Goal: Task Accomplishment & Management: Manage account settings

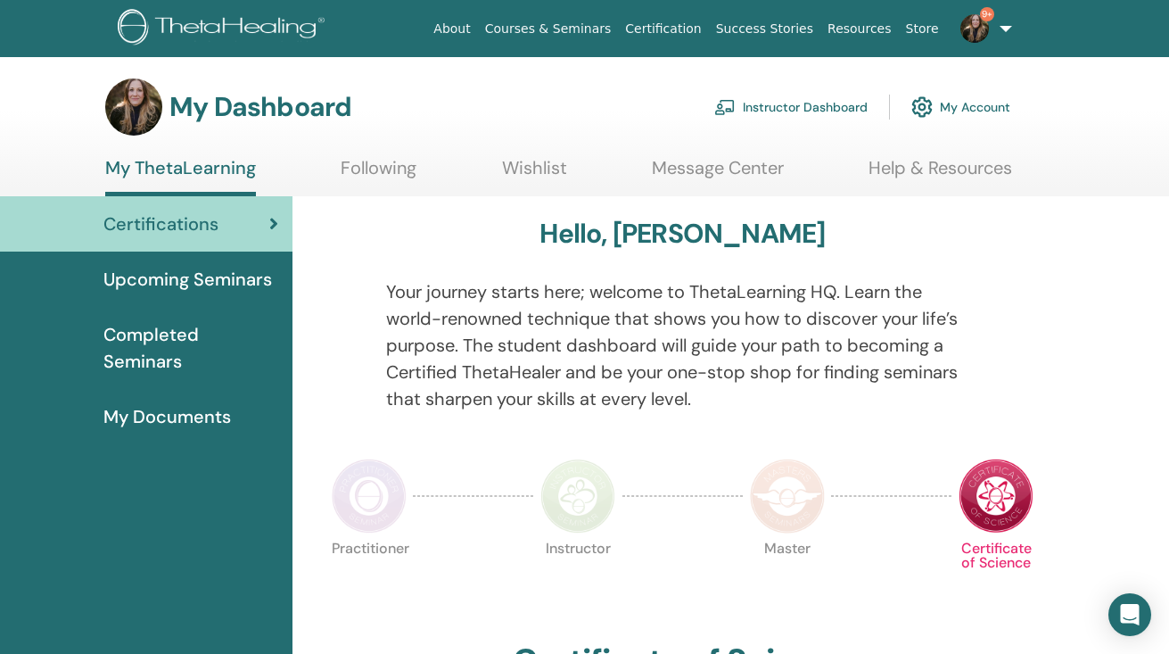
click at [793, 104] on link "Instructor Dashboard" at bounding box center [791, 106] width 153 height 39
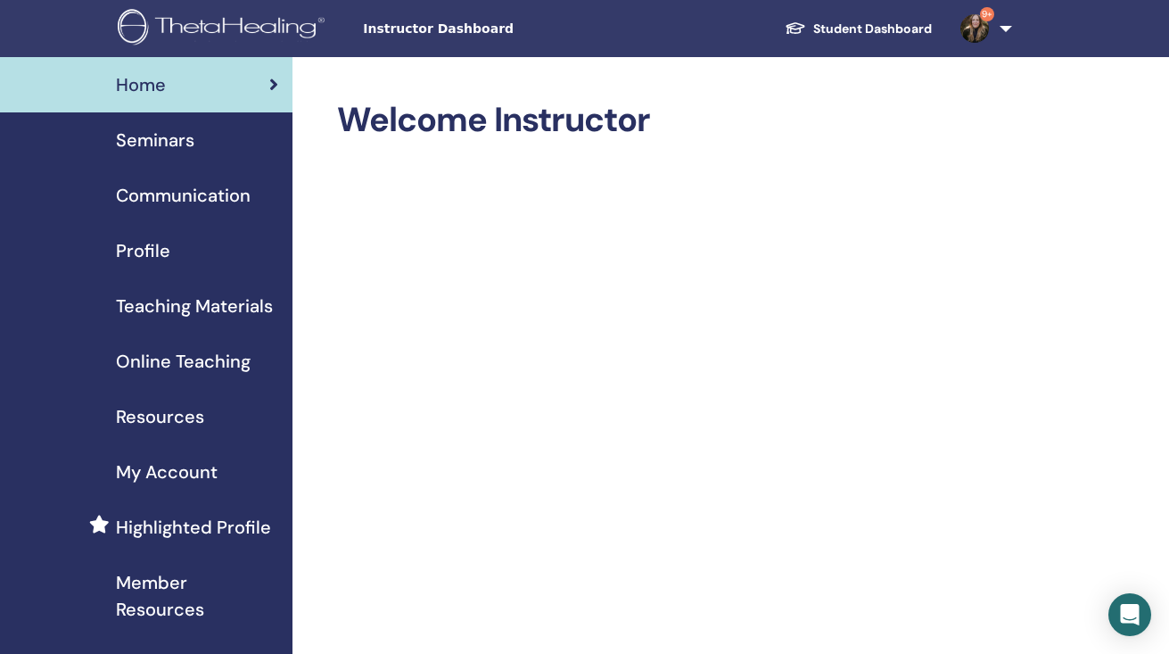
click at [172, 136] on span "Seminars" at bounding box center [155, 140] width 79 height 27
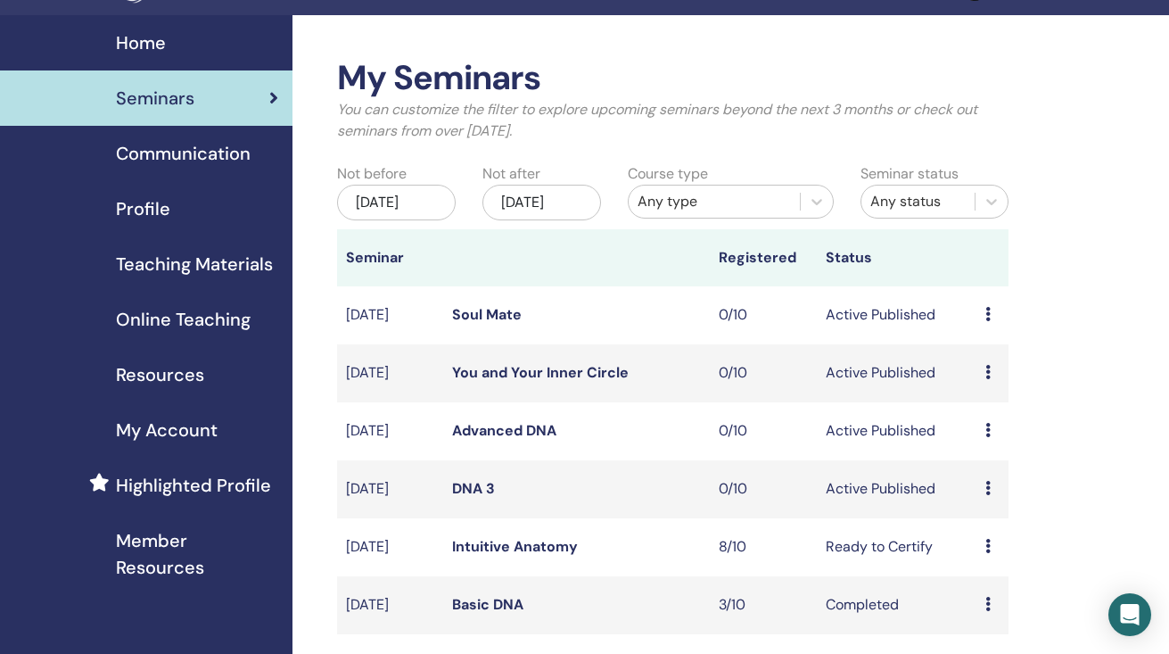
scroll to position [45, 0]
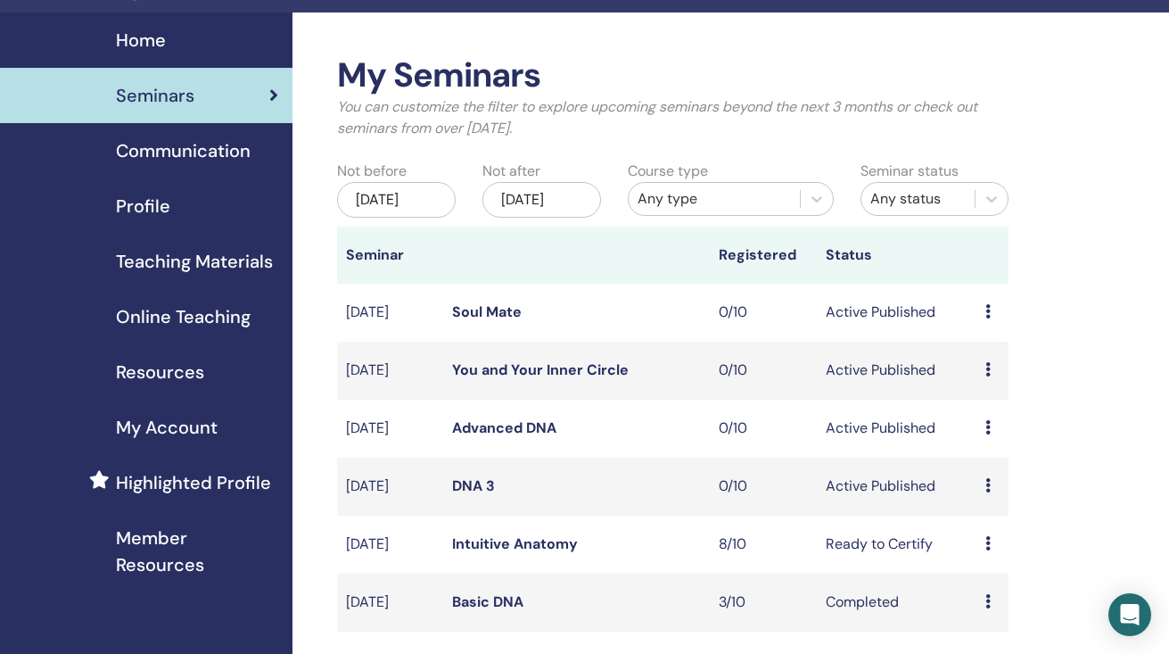
click at [524, 552] on link "Intuitive Anatomy" at bounding box center [515, 543] width 126 height 19
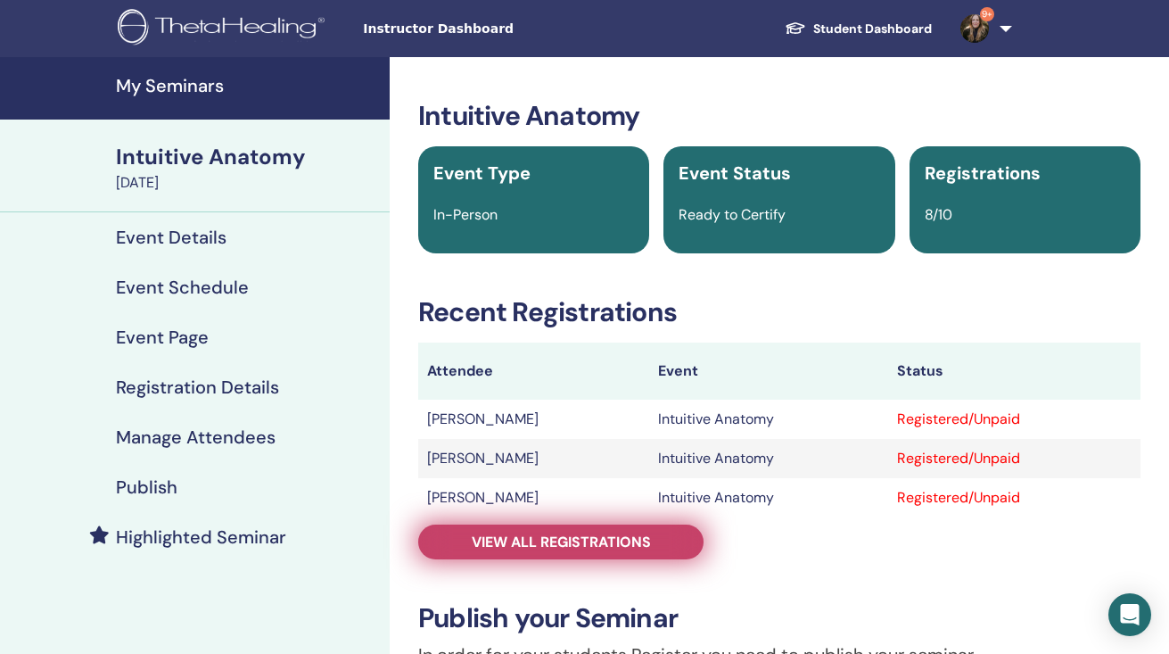
click at [534, 539] on span "View all registrations" at bounding box center [561, 542] width 179 height 19
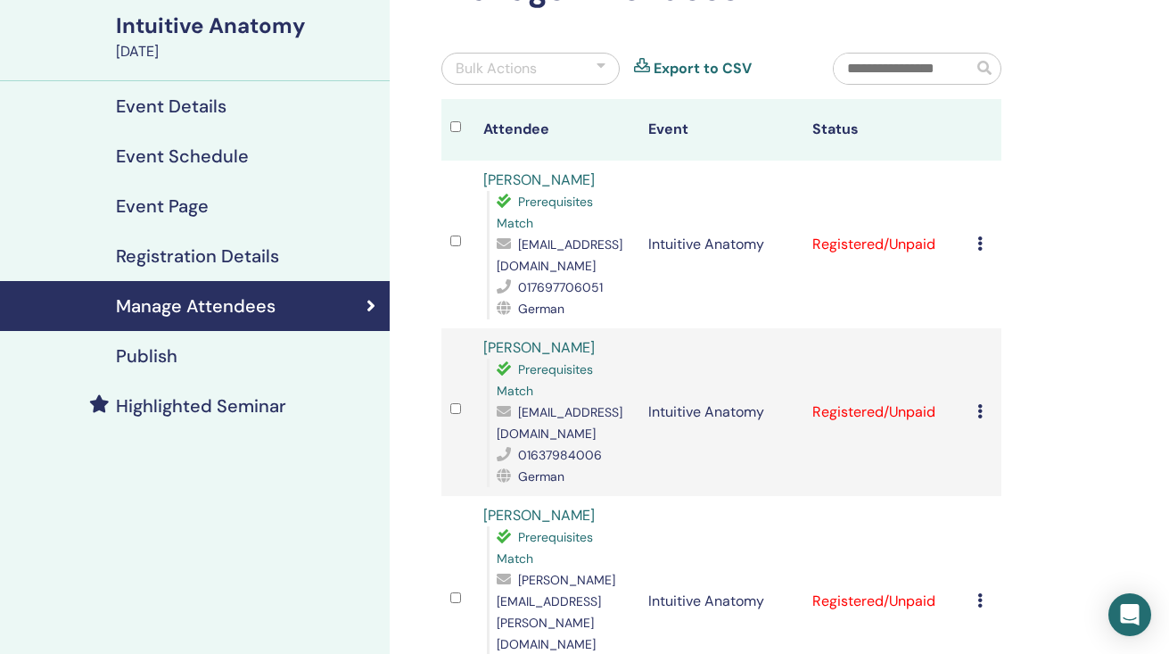
scroll to position [133, 0]
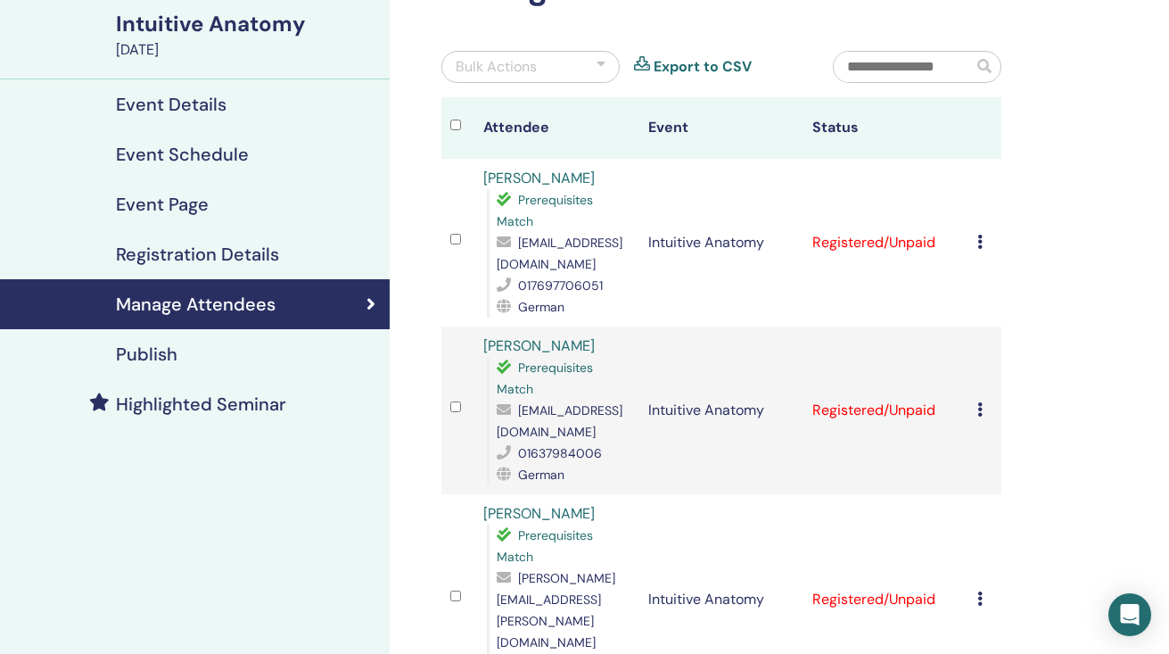
click at [979, 409] on icon at bounding box center [980, 409] width 5 height 14
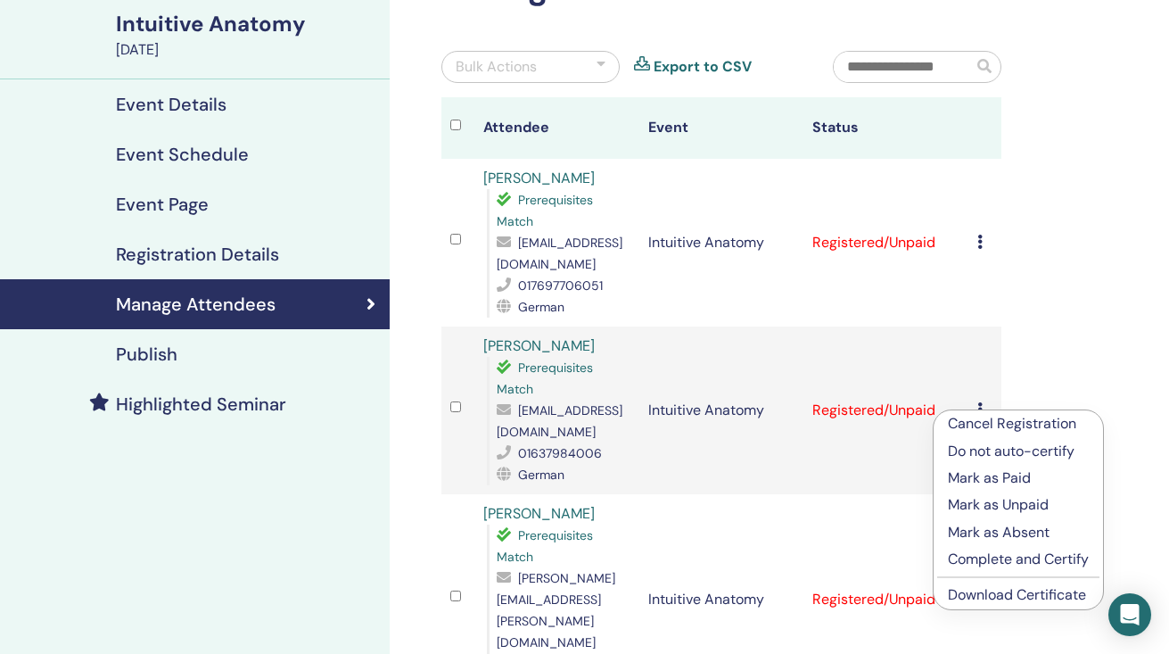
click at [989, 525] on p "Mark as Absent" at bounding box center [1018, 532] width 141 height 21
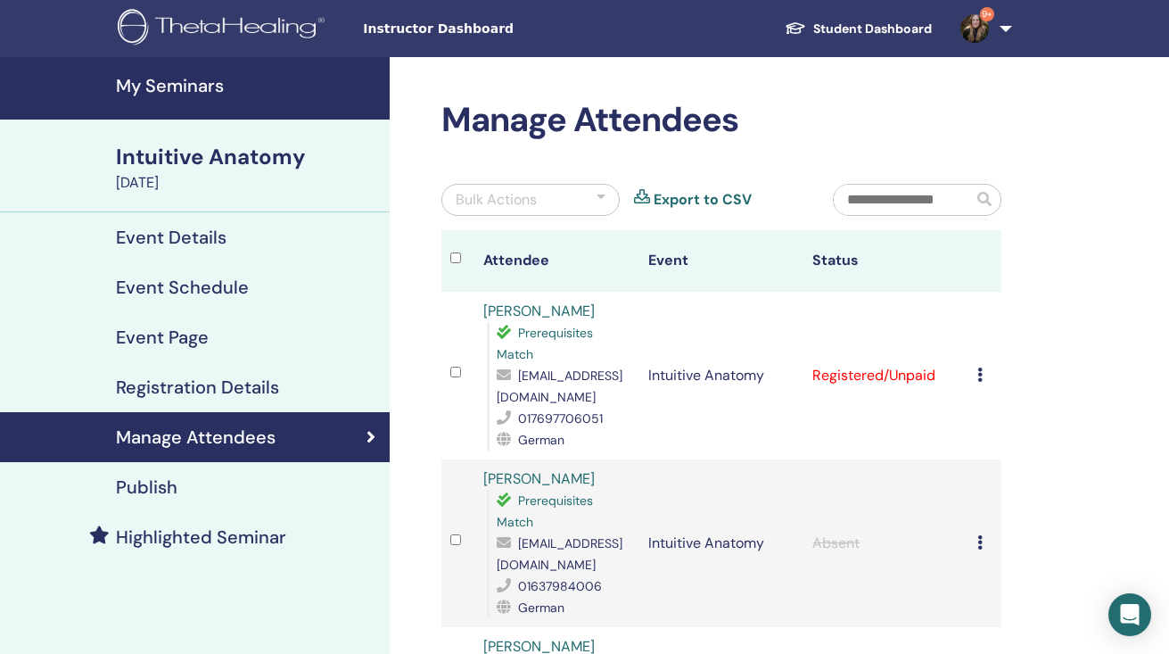
click at [980, 378] on icon at bounding box center [980, 375] width 5 height 14
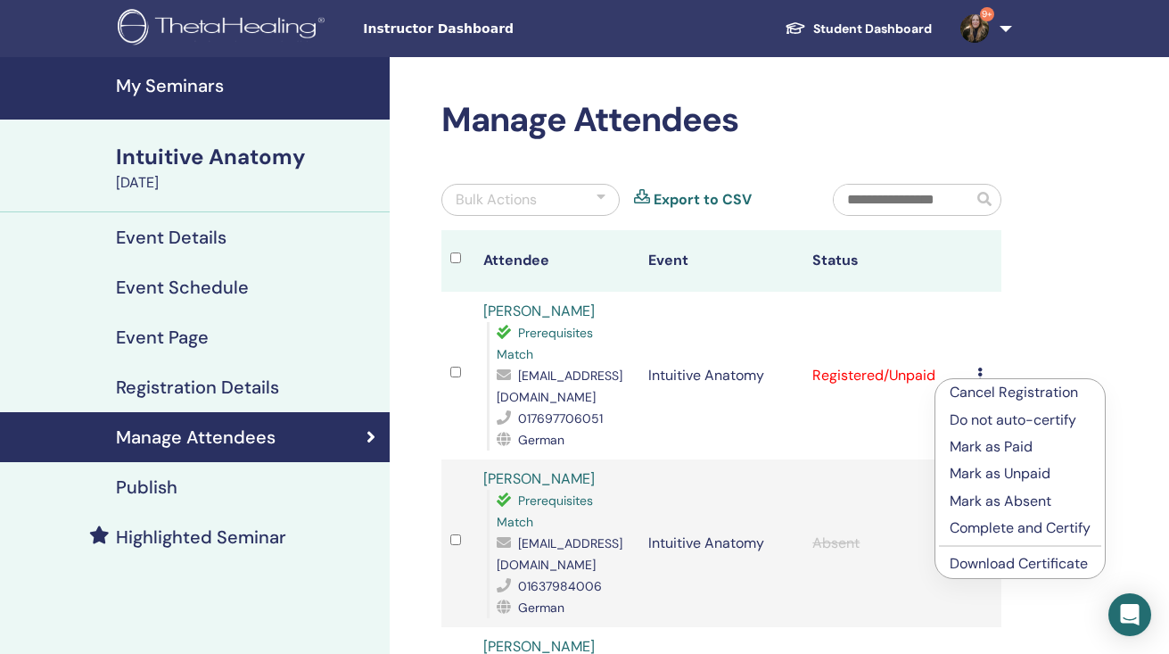
click at [985, 526] on p "Complete and Certify" at bounding box center [1020, 527] width 141 height 21
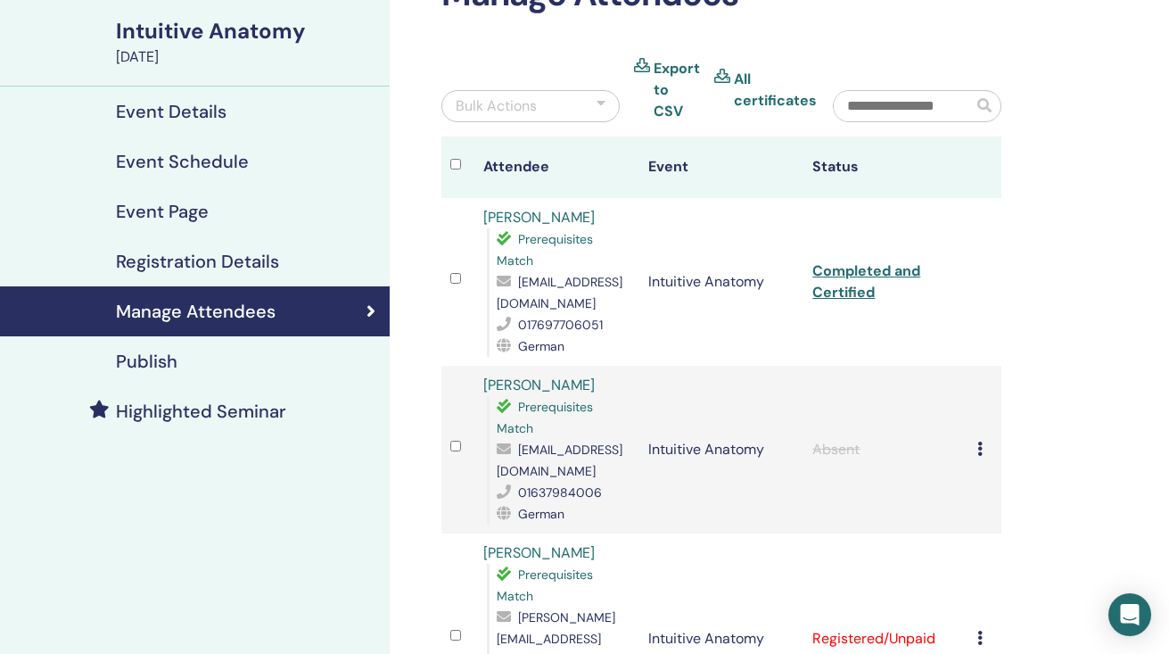
scroll to position [273, 0]
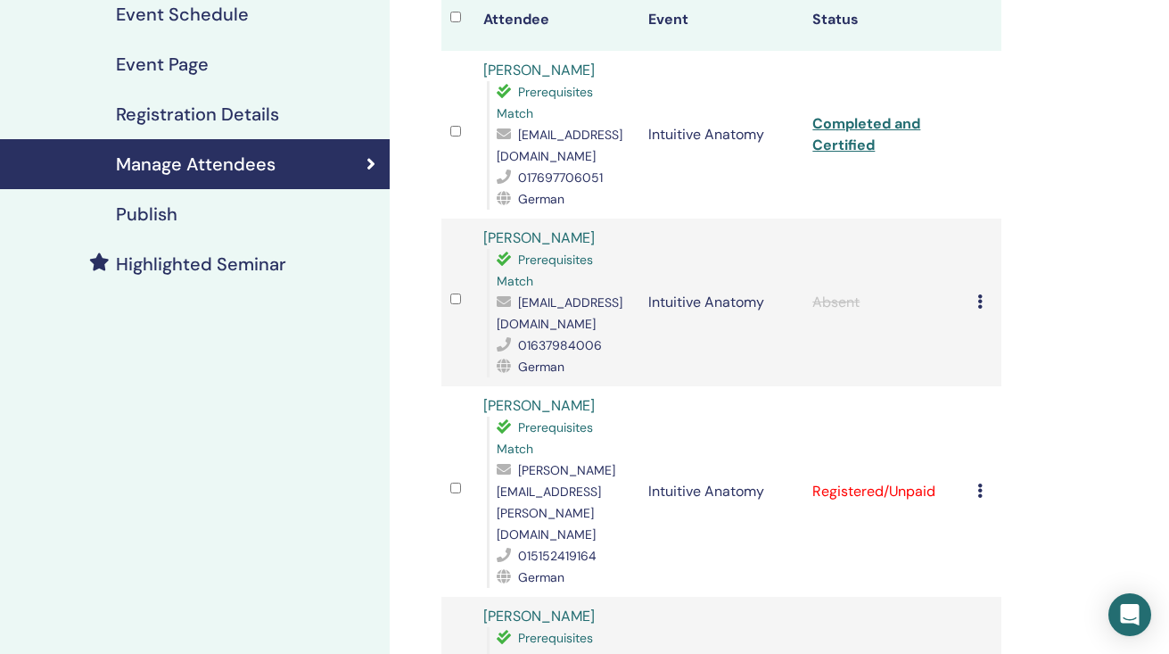
click at [981, 483] on icon at bounding box center [980, 490] width 5 height 14
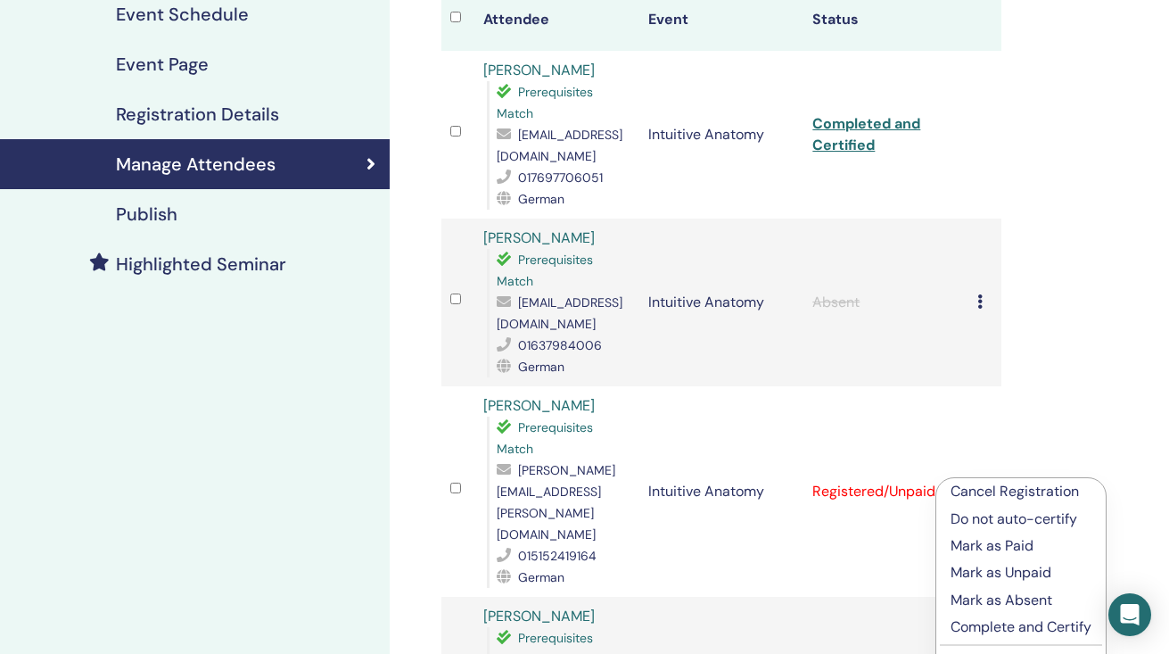
click at [987, 629] on p "Complete and Certify" at bounding box center [1021, 626] width 141 height 21
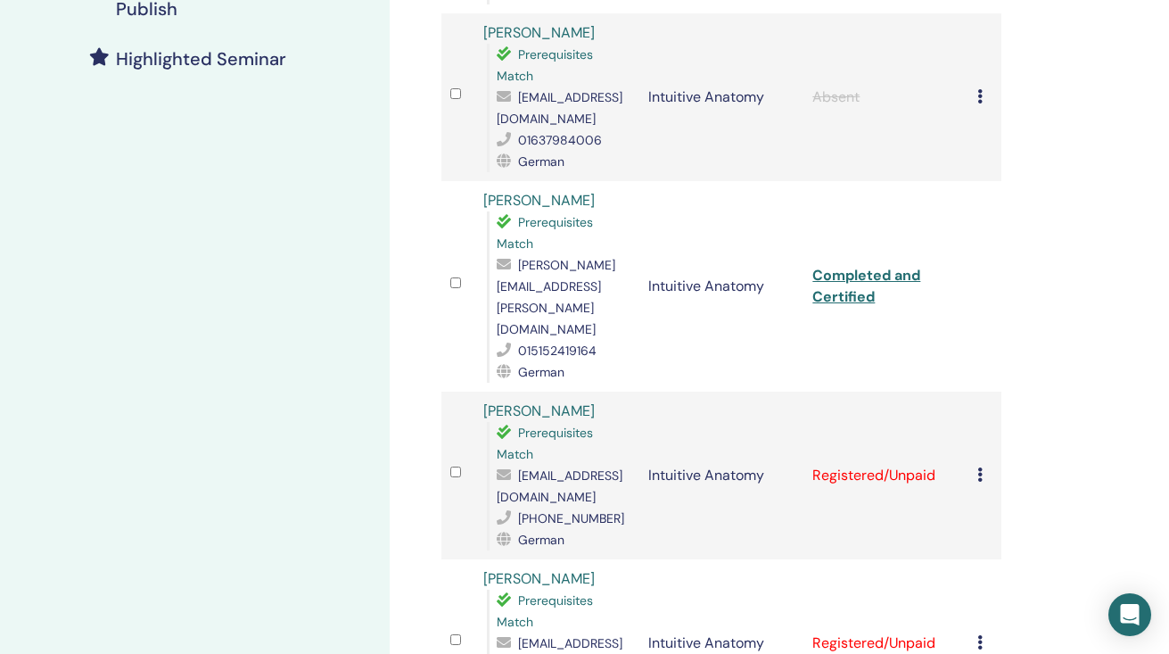
scroll to position [489, 0]
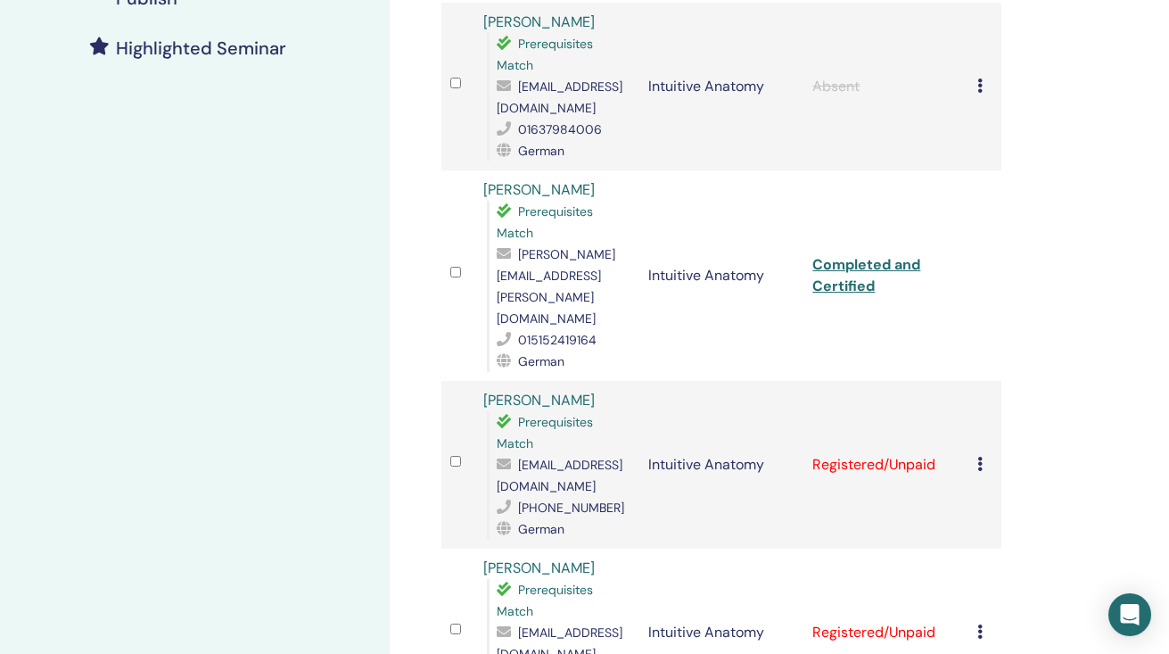
click at [978, 457] on icon at bounding box center [980, 464] width 5 height 14
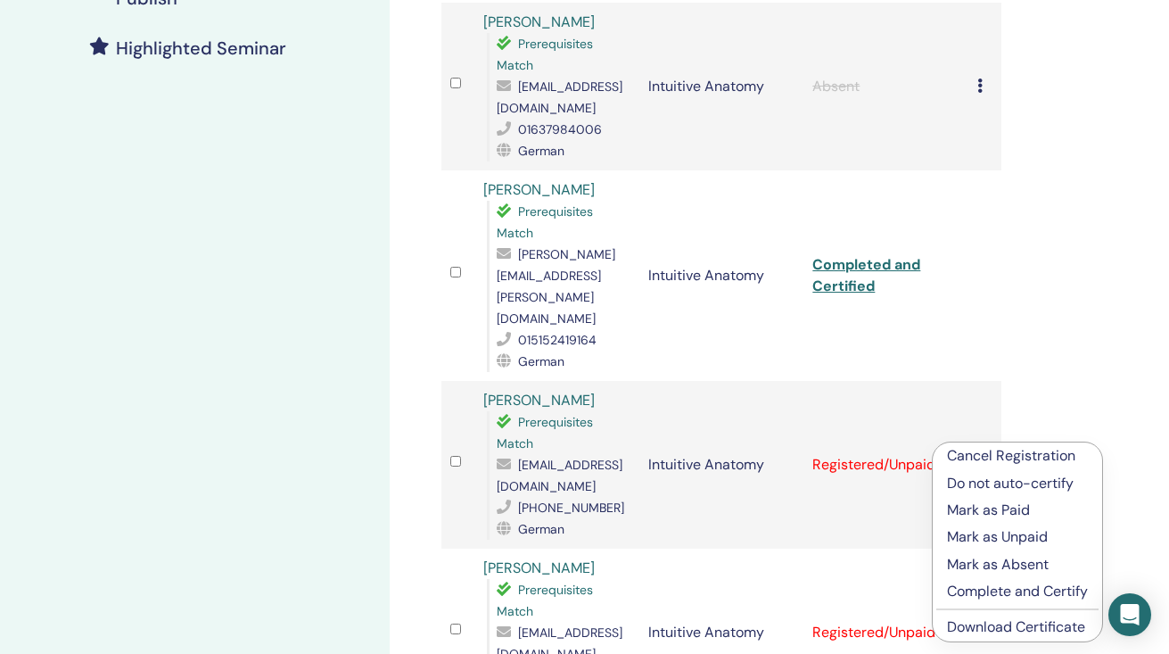
click at [964, 587] on p "Complete and Certify" at bounding box center [1017, 591] width 141 height 21
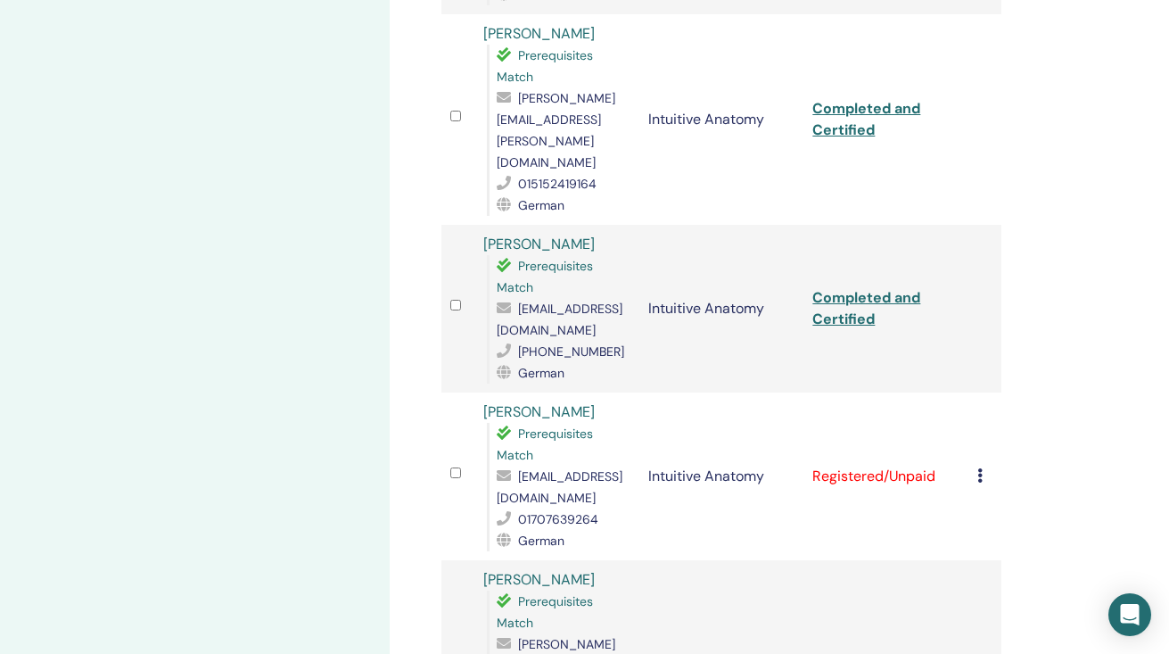
scroll to position [651, 0]
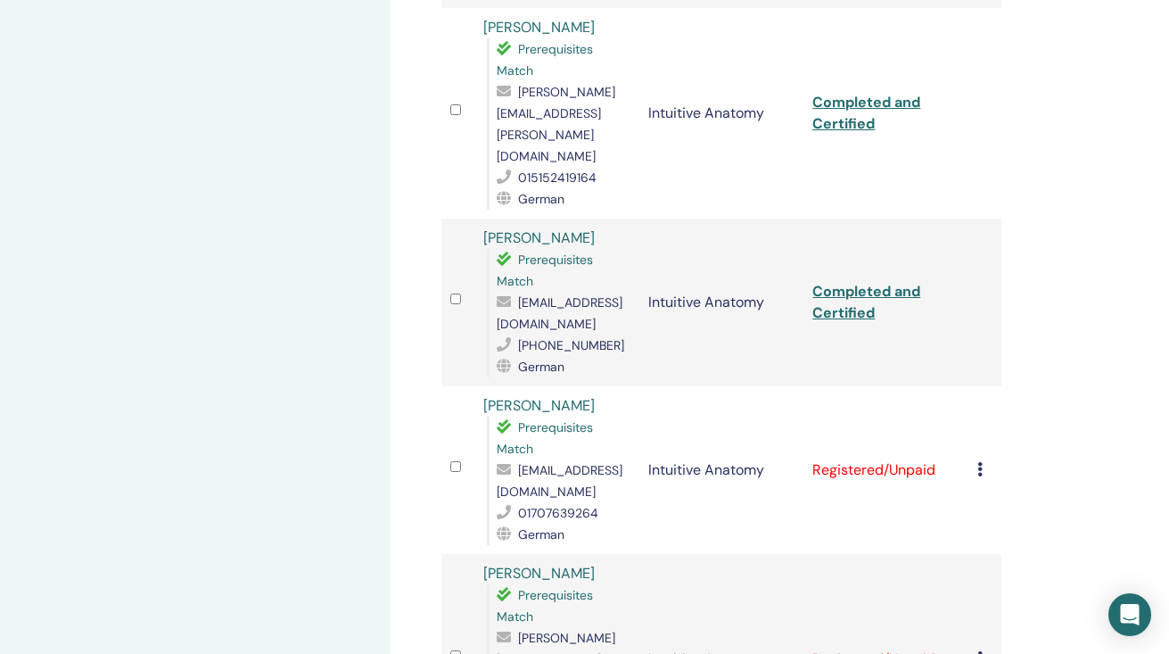
click at [982, 462] on icon at bounding box center [980, 469] width 5 height 14
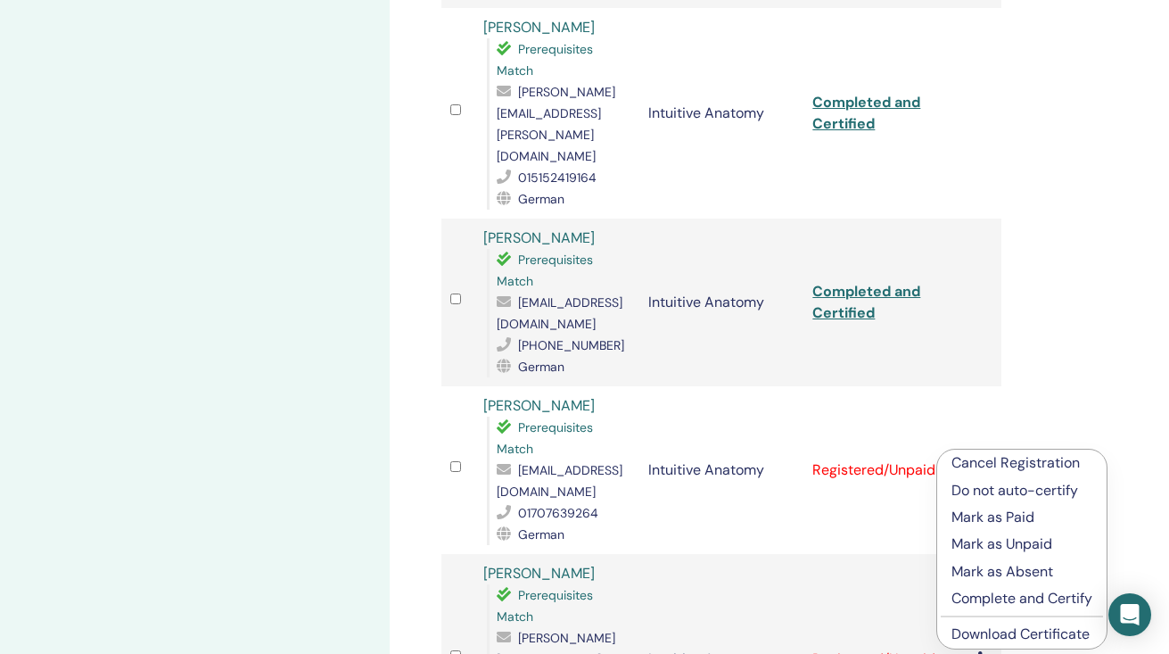
click at [988, 598] on p "Complete and Certify" at bounding box center [1022, 598] width 141 height 21
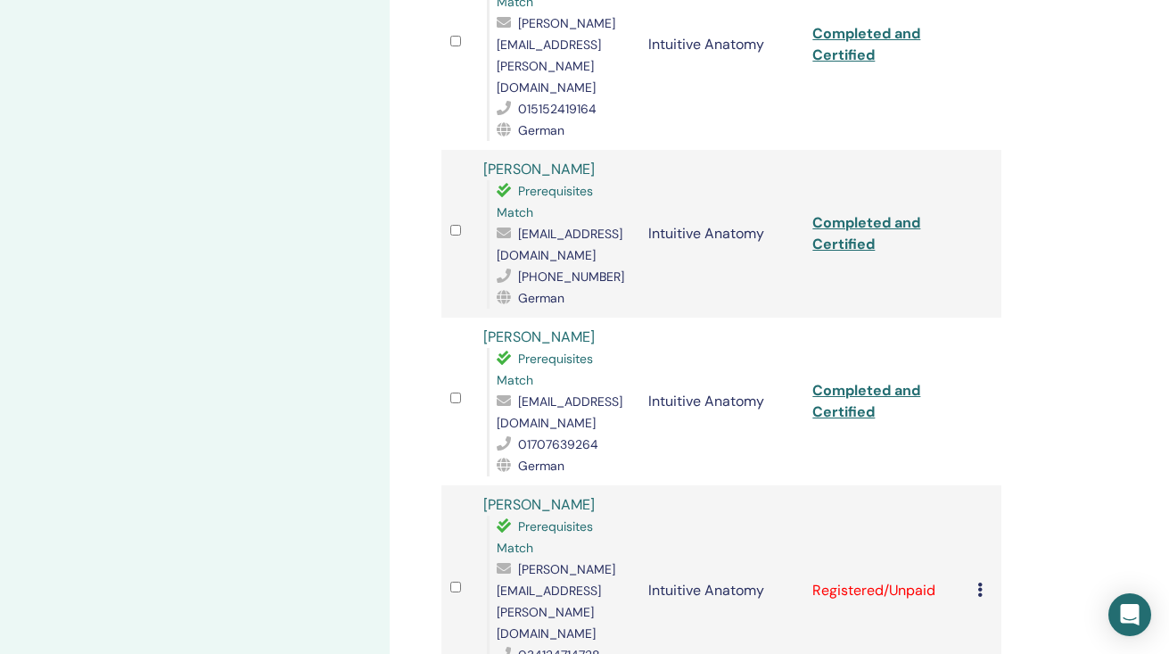
scroll to position [721, 0]
click at [981, 582] on icon at bounding box center [980, 589] width 5 height 14
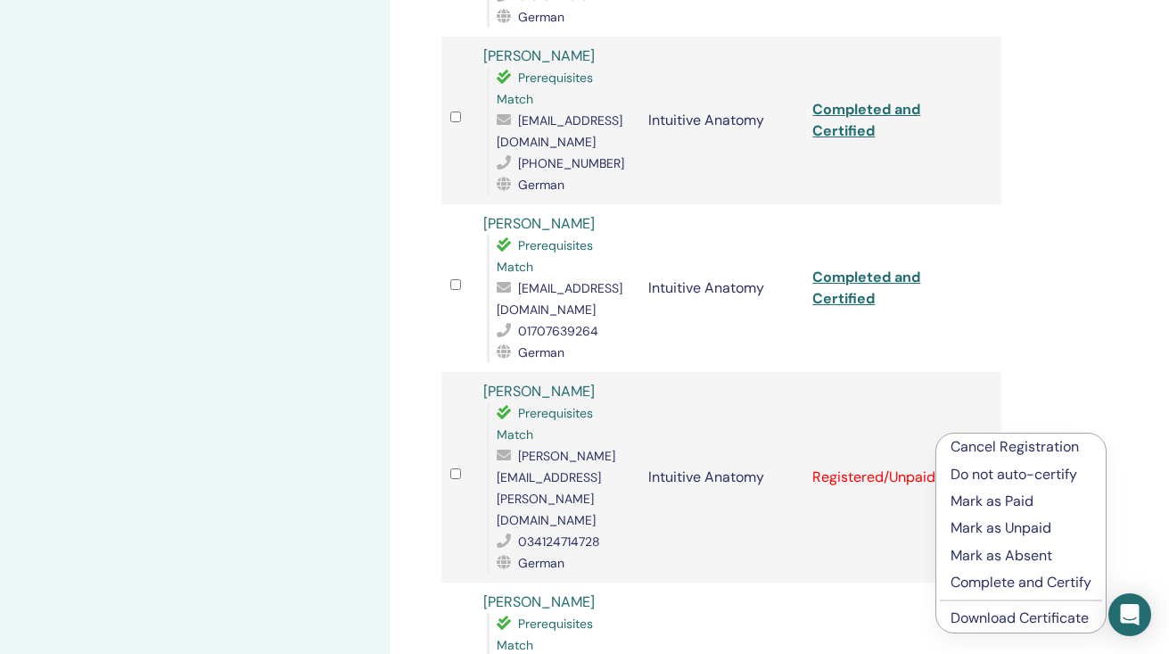
scroll to position [837, 0]
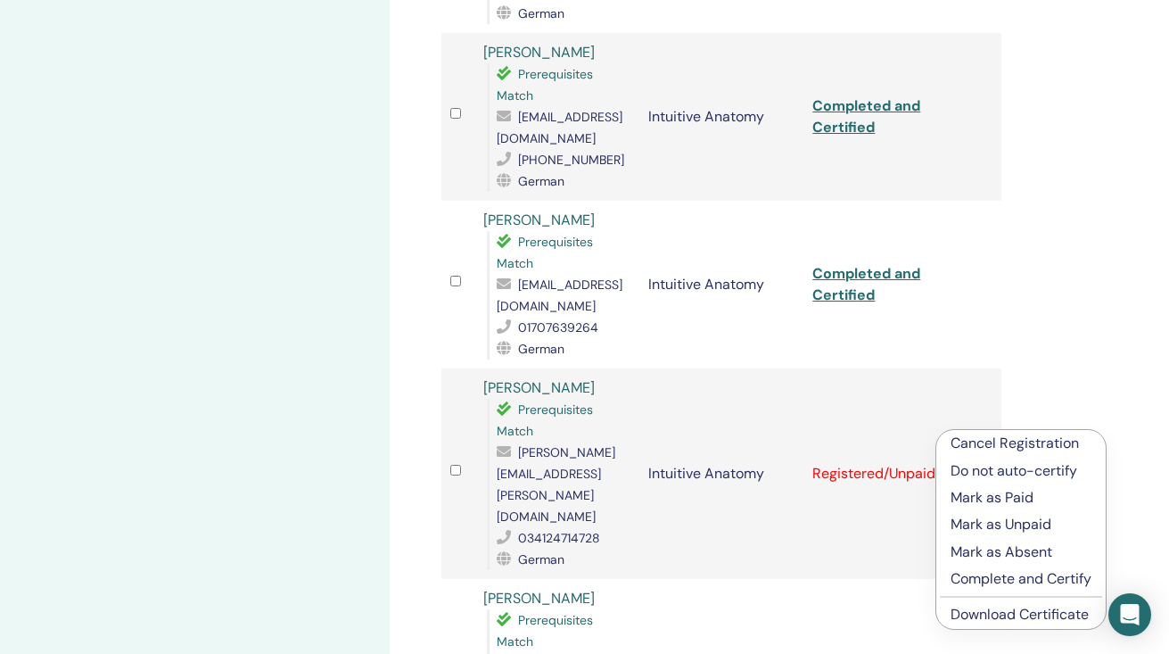
click at [979, 578] on p "Complete and Certify" at bounding box center [1021, 578] width 141 height 21
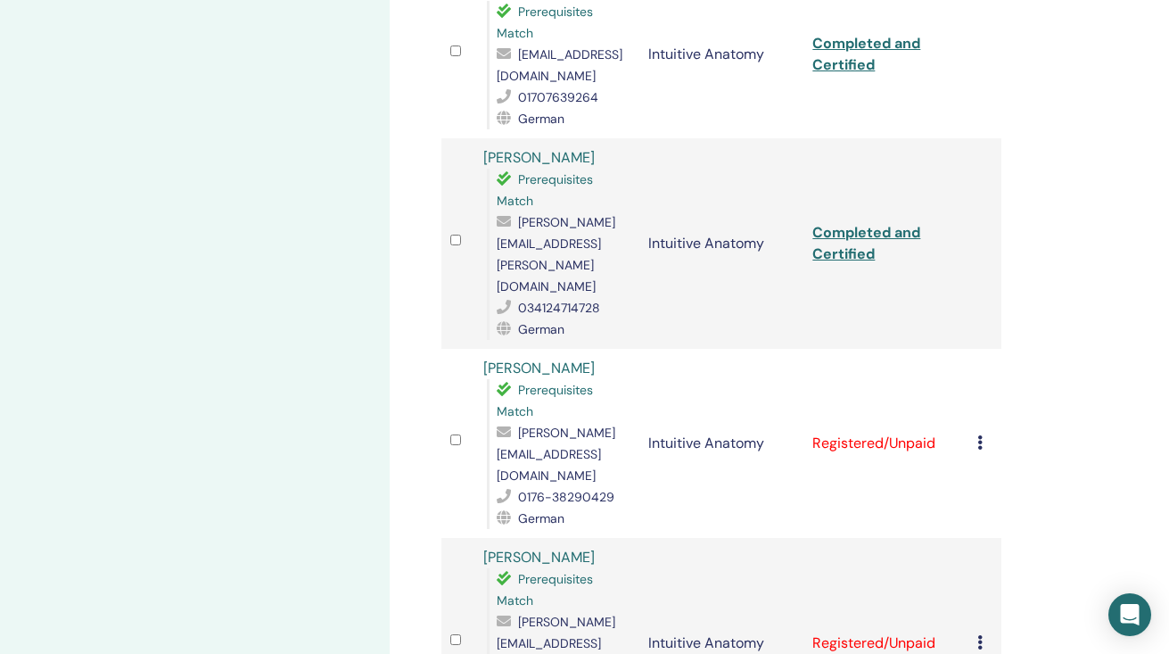
scroll to position [1070, 0]
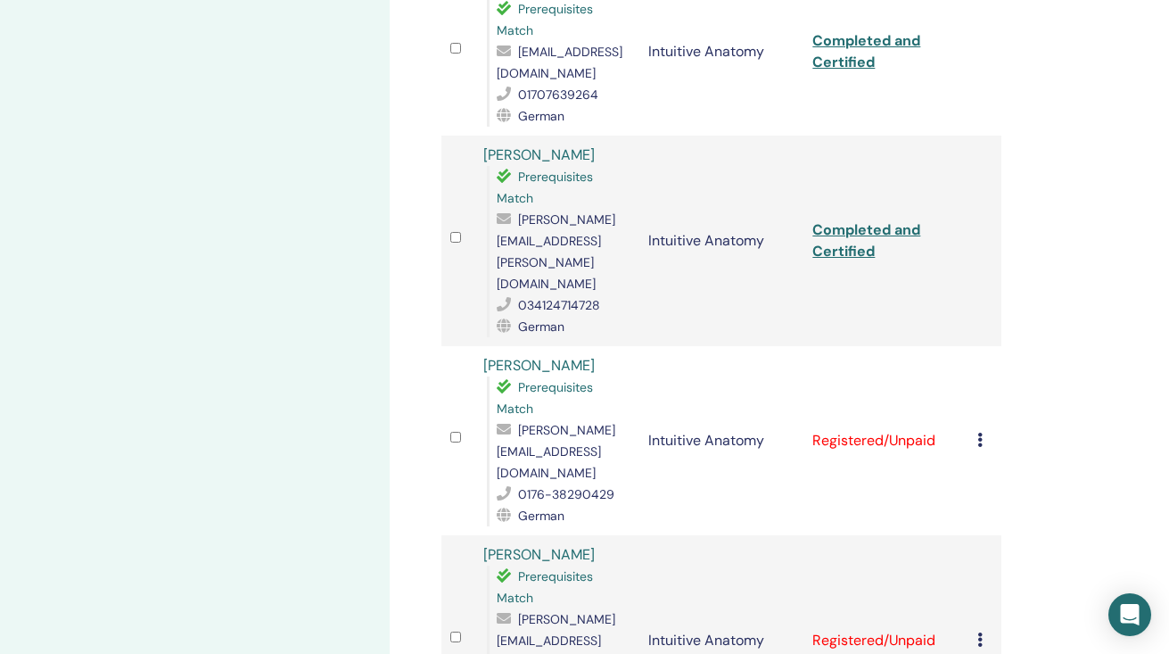
click at [980, 433] on icon at bounding box center [980, 440] width 5 height 14
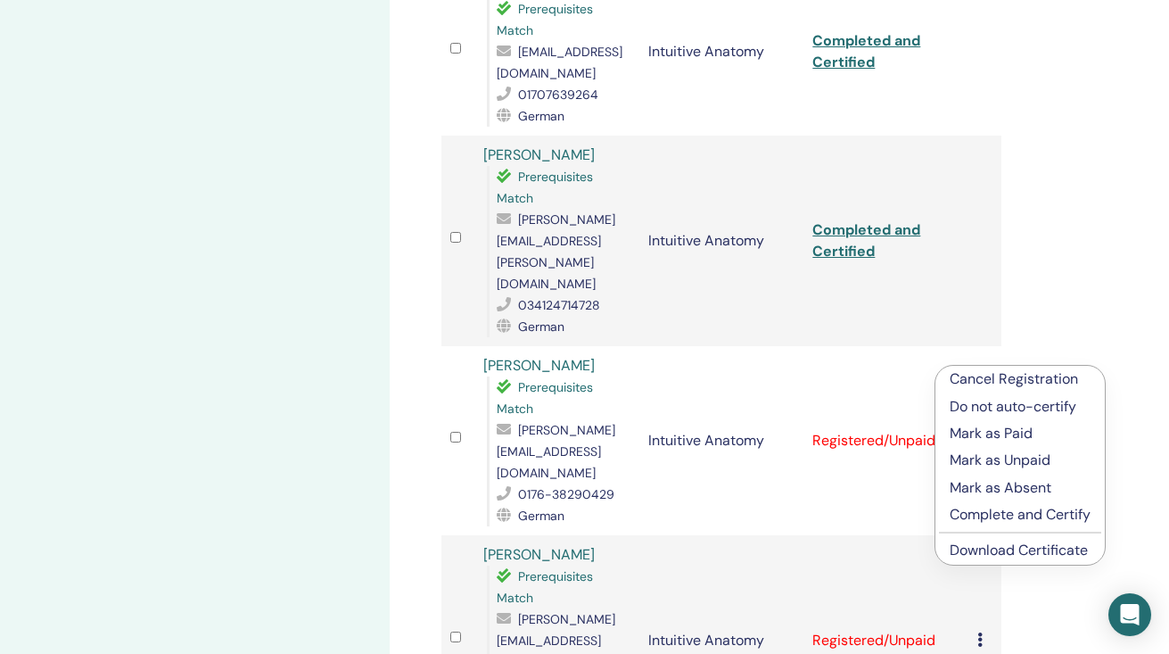
click at [979, 509] on p "Complete and Certify" at bounding box center [1020, 514] width 141 height 21
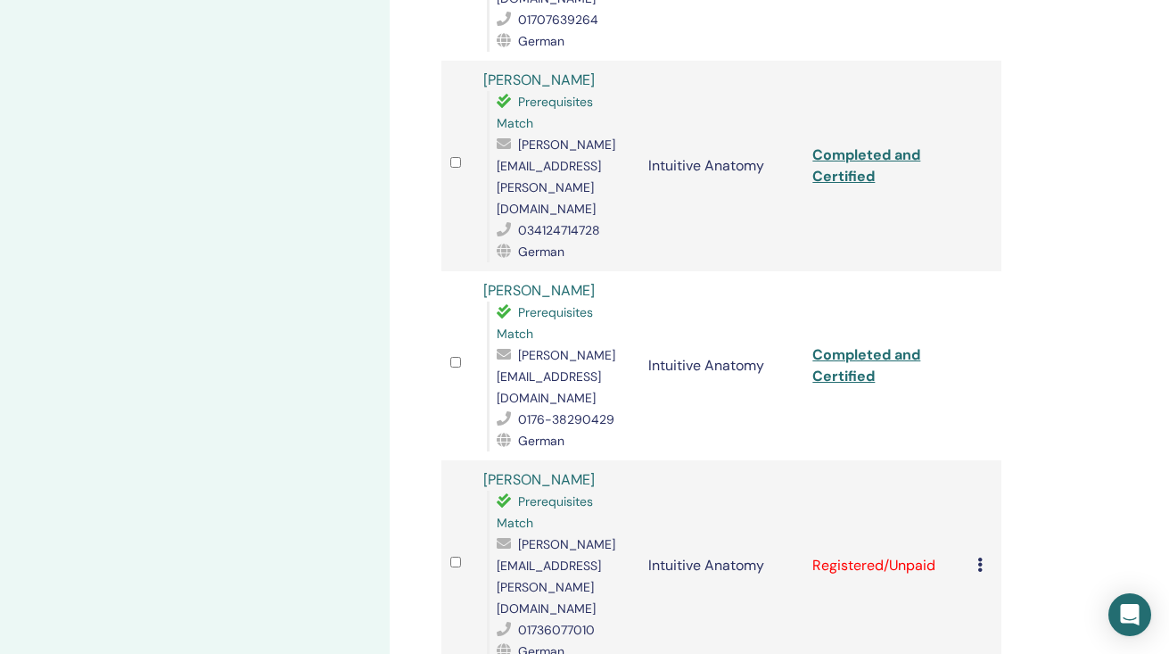
scroll to position [1153, 0]
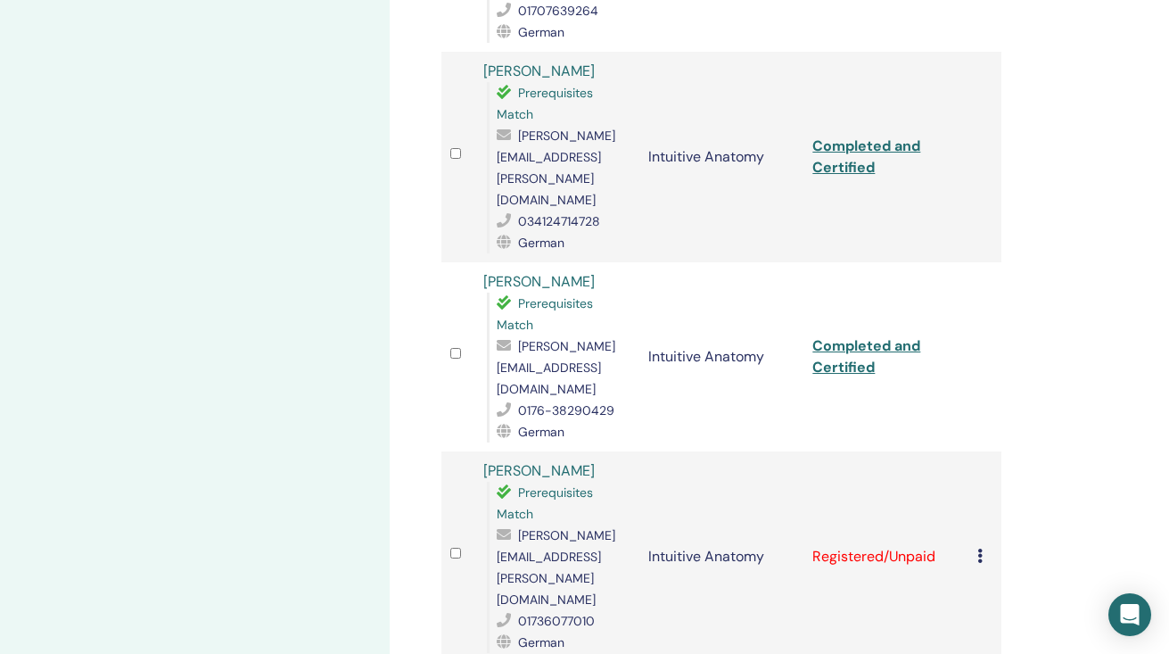
click at [981, 549] on icon at bounding box center [980, 556] width 5 height 14
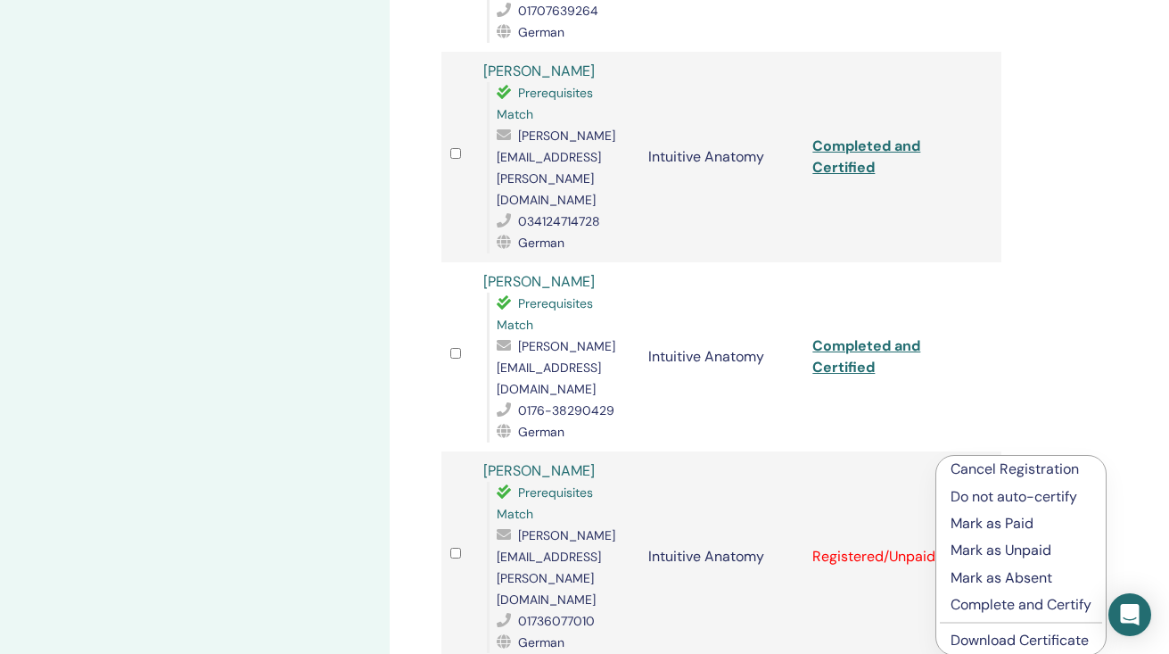
click at [987, 602] on p "Complete and Certify" at bounding box center [1021, 604] width 141 height 21
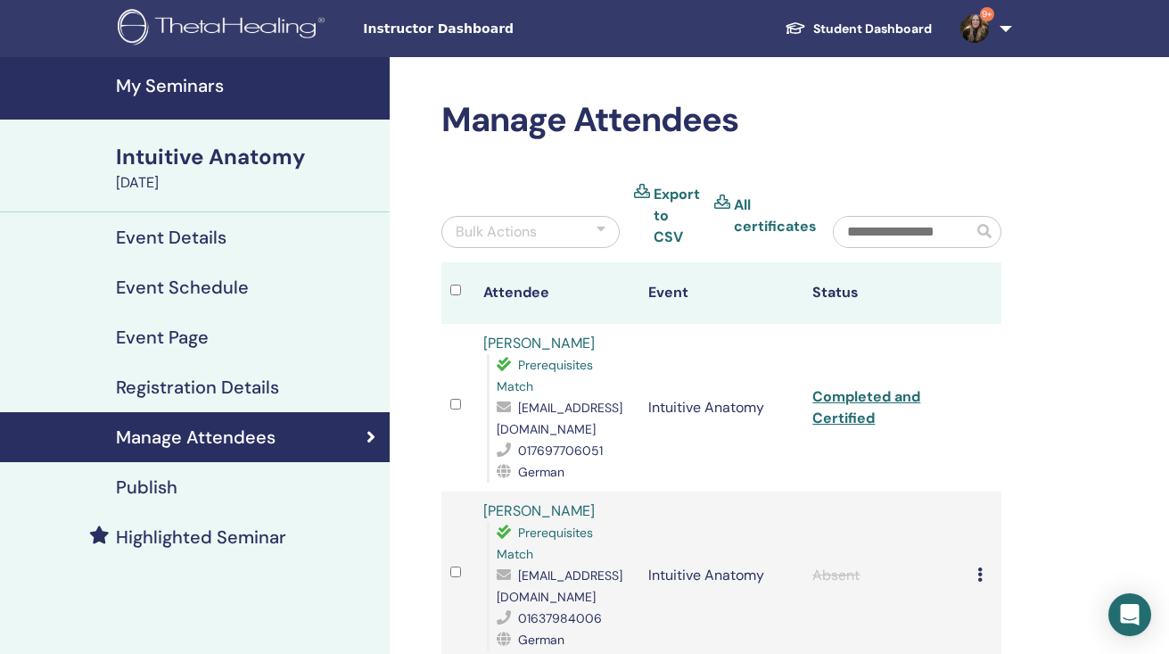
click at [169, 83] on h4 "My Seminars" at bounding box center [247, 85] width 263 height 21
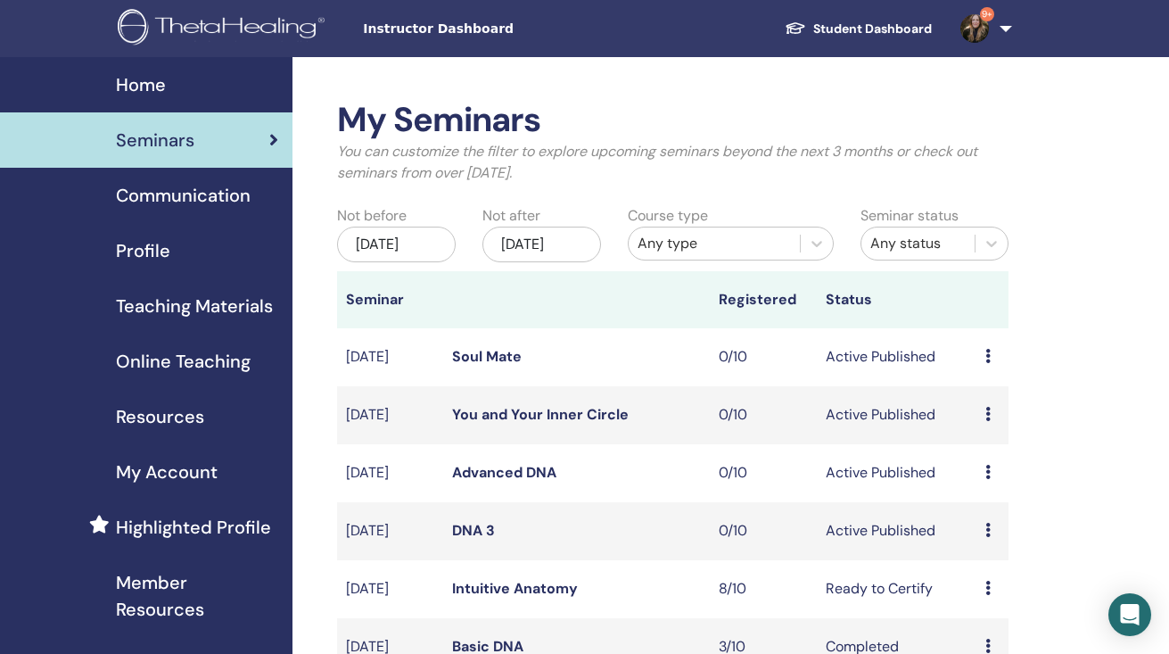
click at [166, 474] on span "My Account" at bounding box center [167, 472] width 102 height 27
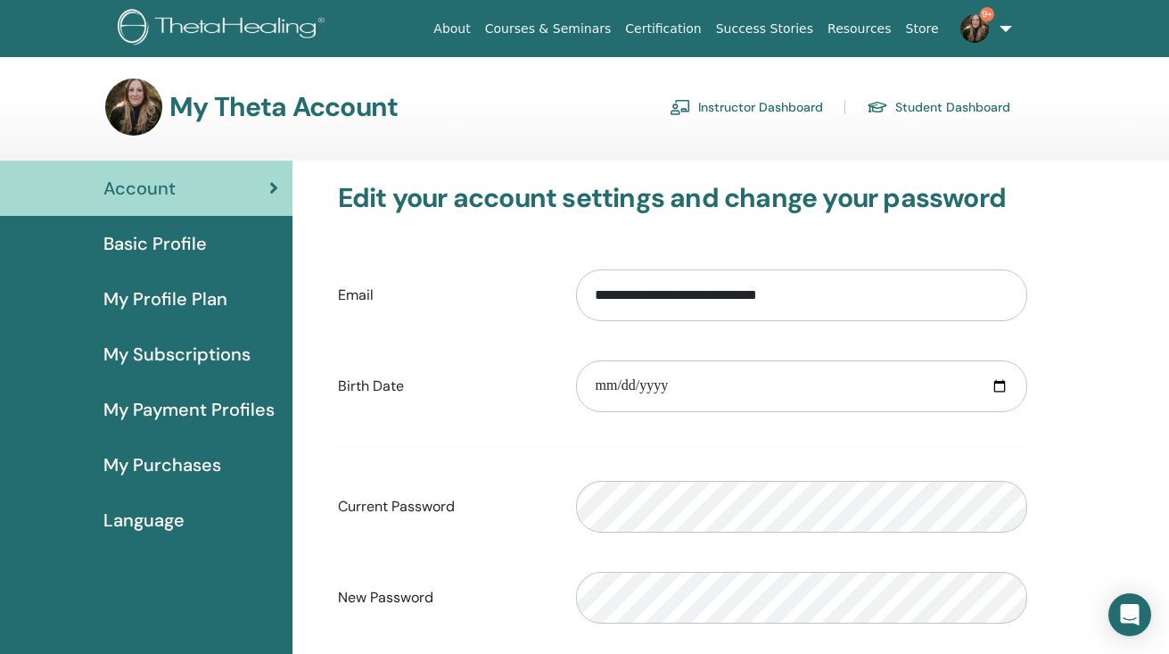
click at [714, 107] on link "Instructor Dashboard" at bounding box center [746, 107] width 153 height 29
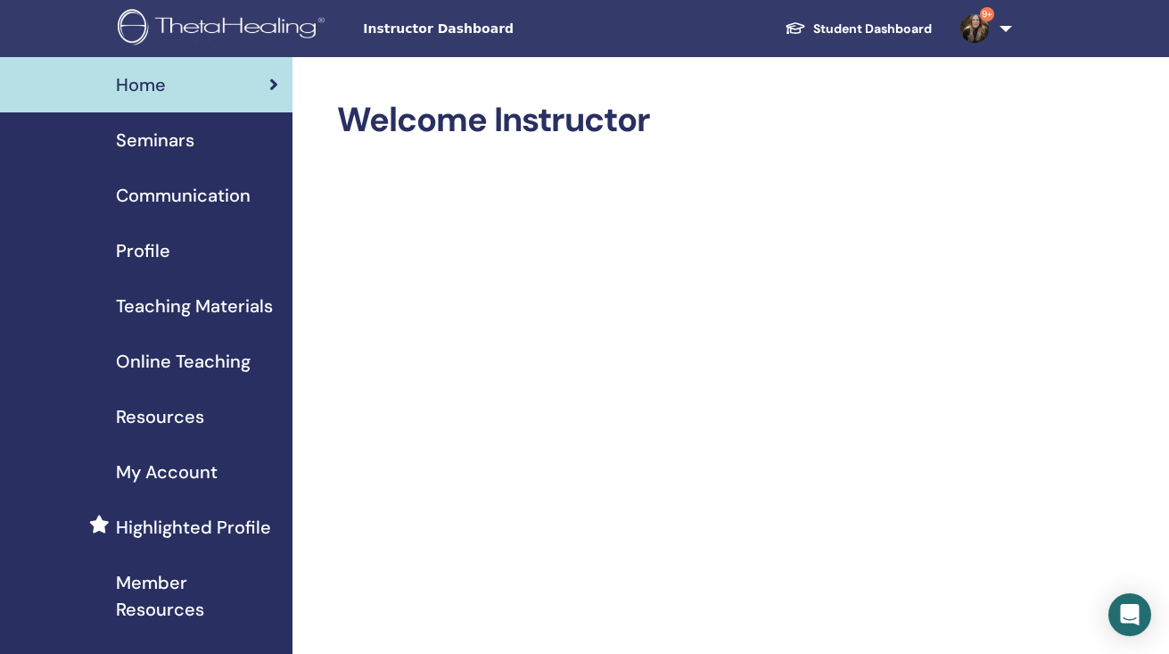
click at [880, 24] on link "Student Dashboard" at bounding box center [859, 28] width 176 height 33
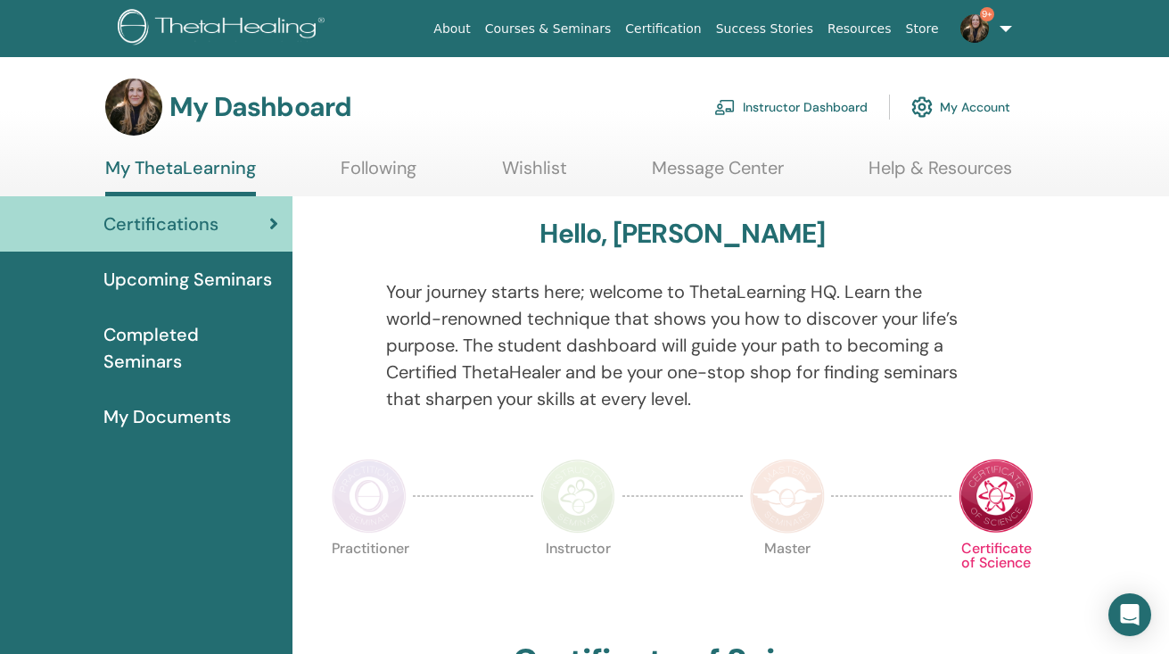
click at [756, 101] on link "Instructor Dashboard" at bounding box center [791, 106] width 153 height 39
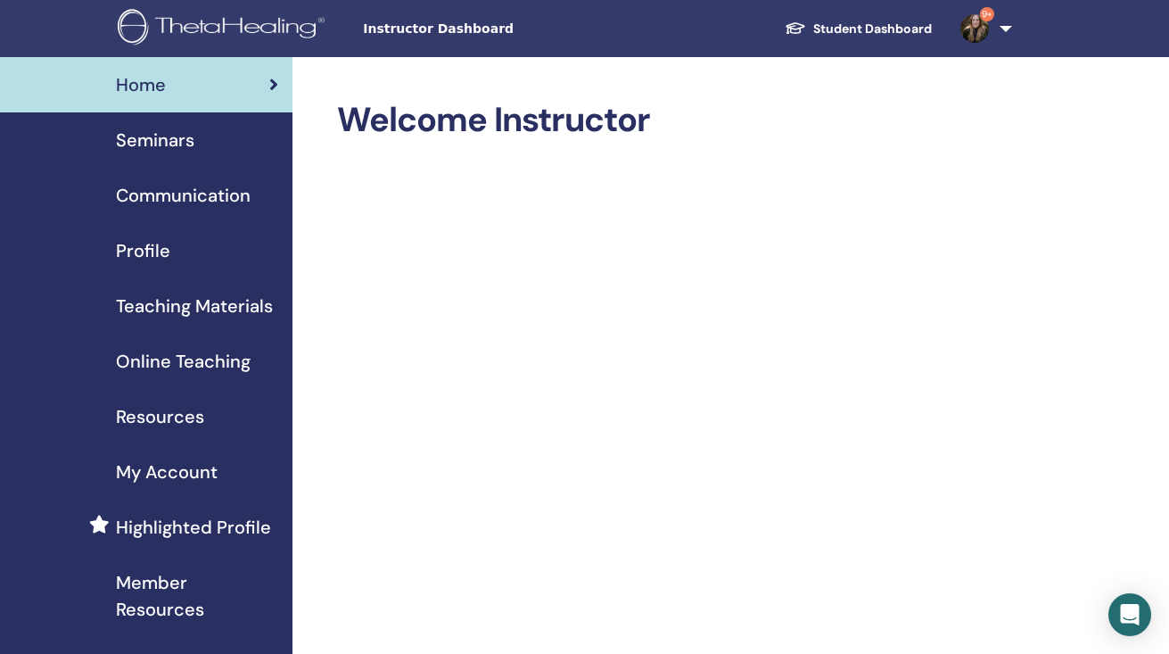
click at [176, 471] on span "My Account" at bounding box center [167, 472] width 102 height 27
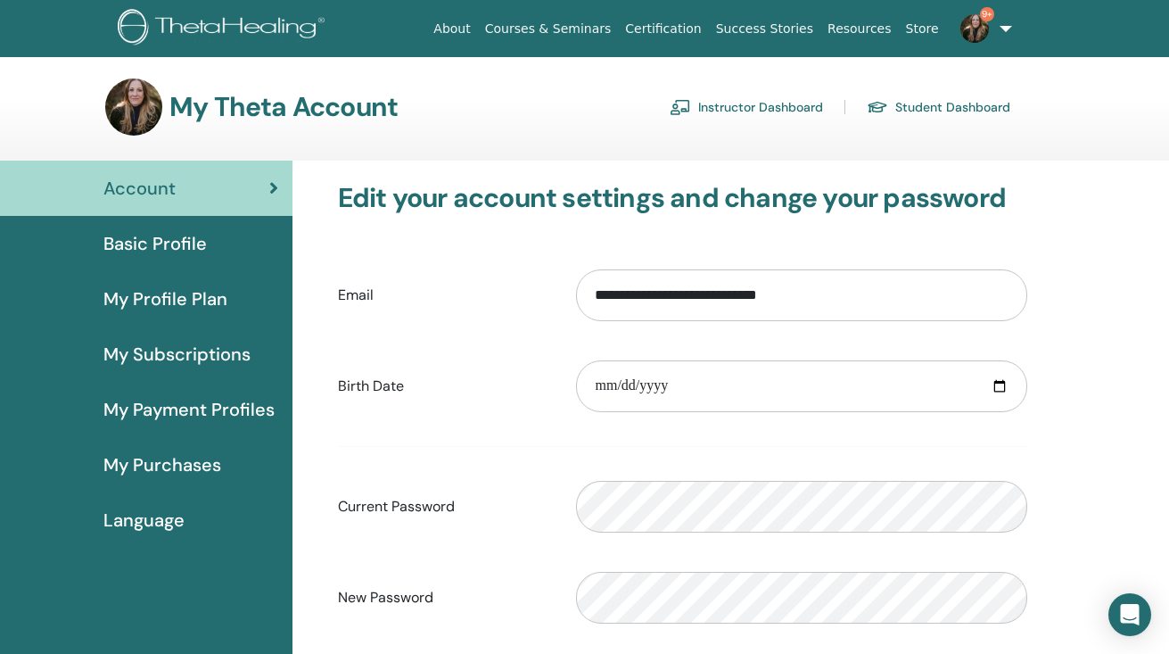
click at [157, 185] on span "Account" at bounding box center [139, 188] width 72 height 27
click at [144, 95] on img at bounding box center [133, 107] width 57 height 57
click at [1003, 25] on link "9+" at bounding box center [982, 28] width 73 height 57
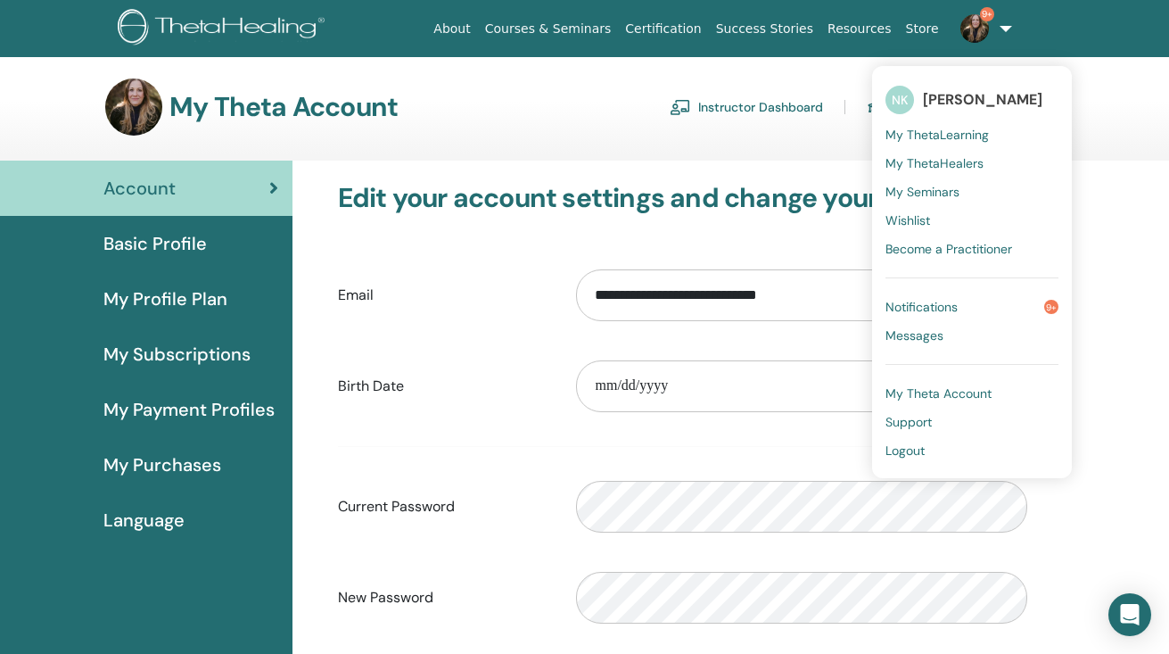
click at [930, 335] on span "Messages" at bounding box center [915, 335] width 58 height 16
